Goal: Information Seeking & Learning: Learn about a topic

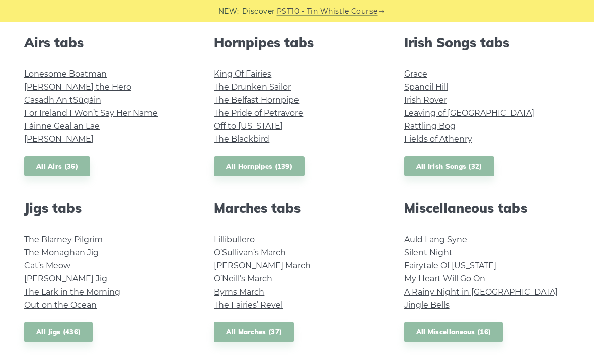
scroll to position [358, 0]
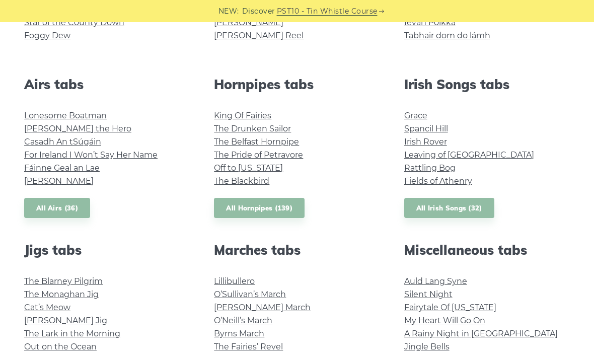
click at [434, 111] on li "Grace" at bounding box center [487, 115] width 166 height 13
click at [420, 120] on link "Grace" at bounding box center [415, 116] width 23 height 10
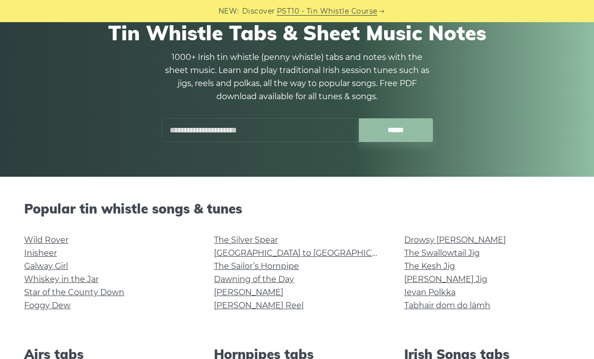
scroll to position [87, 0]
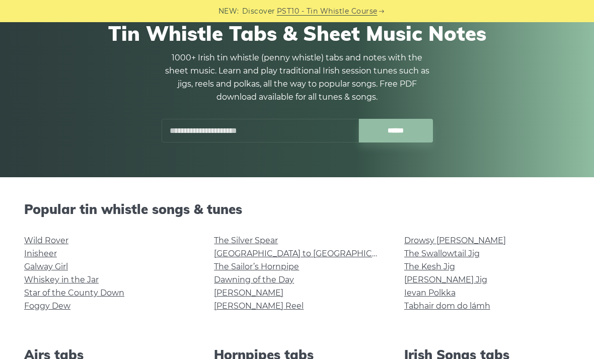
click at [116, 297] on link "Star of the County Down" at bounding box center [74, 293] width 100 height 10
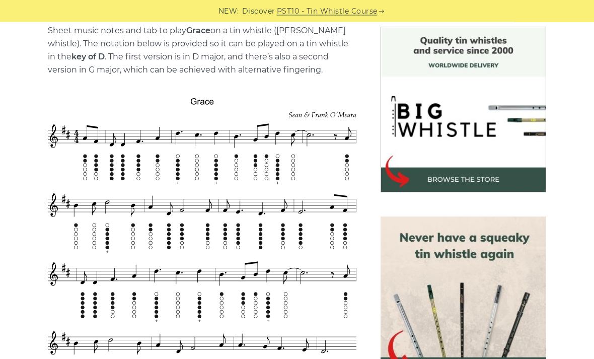
scroll to position [245, 0]
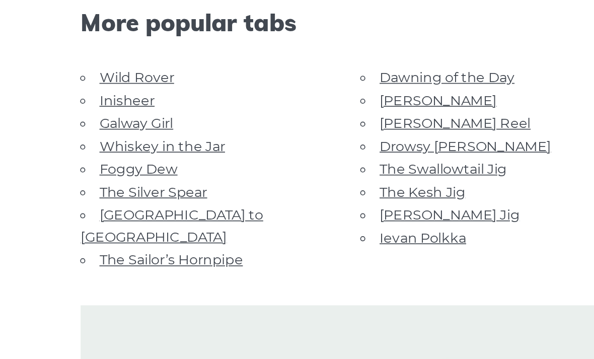
scroll to position [548, 0]
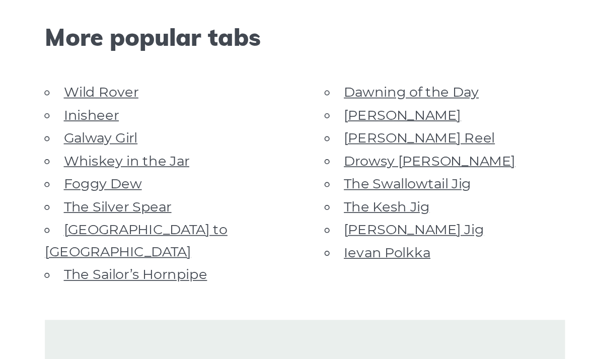
click at [74, 223] on link "Foggy Dew" at bounding box center [82, 228] width 46 height 10
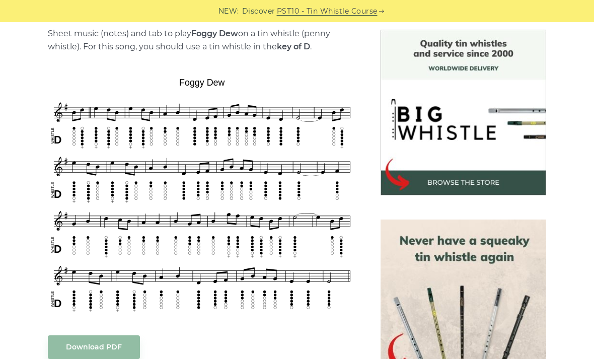
scroll to position [279, 0]
